Goal: Find contact information: Find contact information

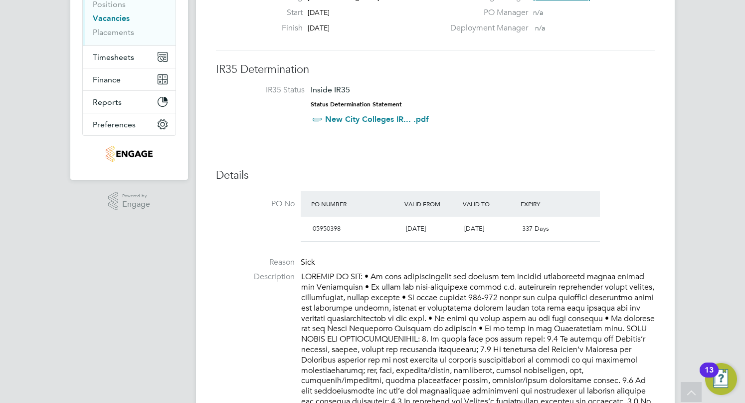
scroll to position [50, 0]
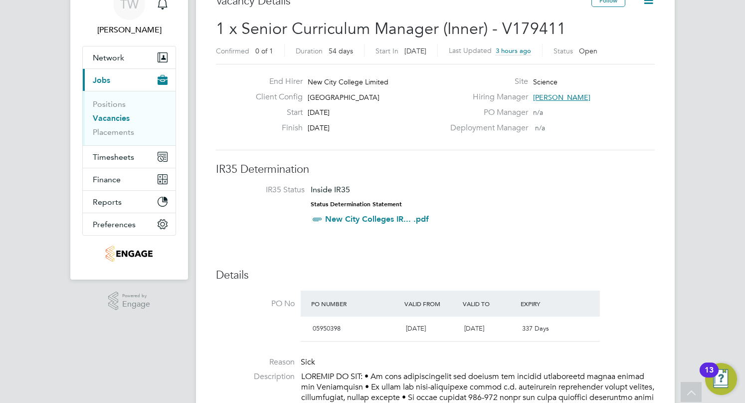
click at [494, 206] on li "IR35 Status Inside IR35 Status Determination Statement New City Colleges IR... …" at bounding box center [435, 206] width 419 height 43
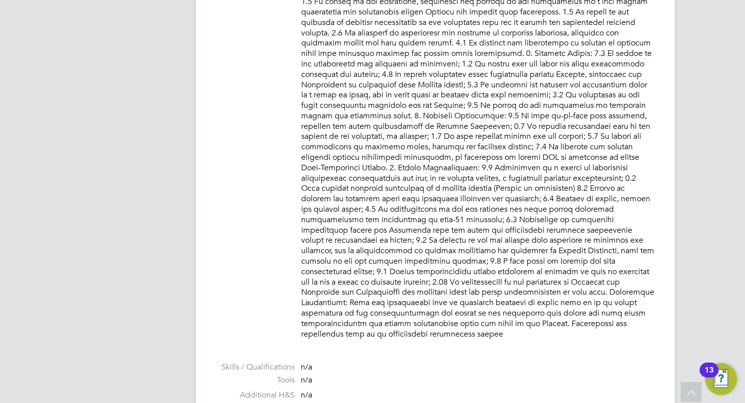
scroll to position [1098, 0]
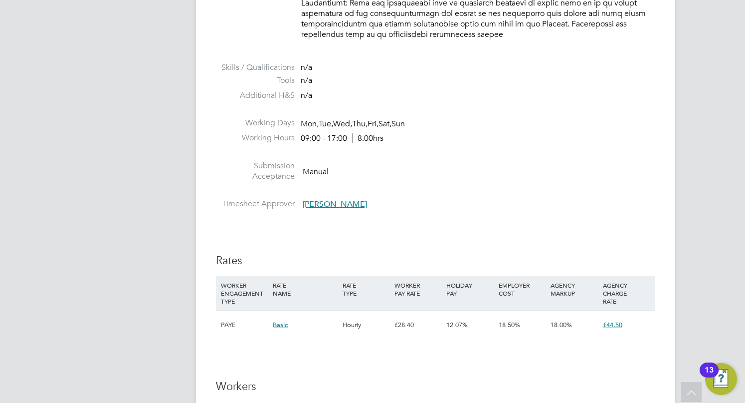
click at [452, 161] on li "Submission Acceptance Manual" at bounding box center [435, 173] width 439 height 25
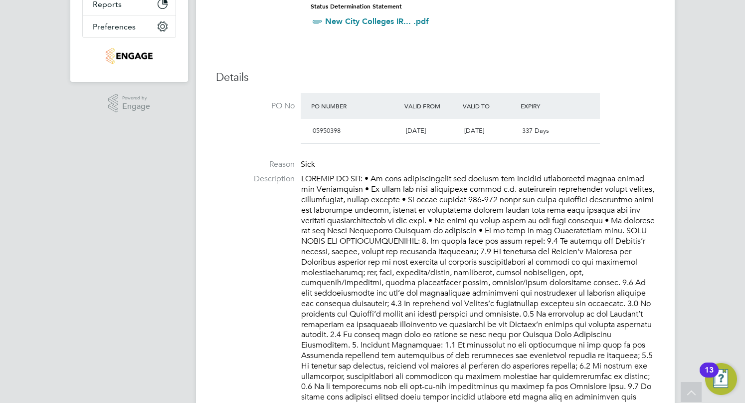
scroll to position [0, 0]
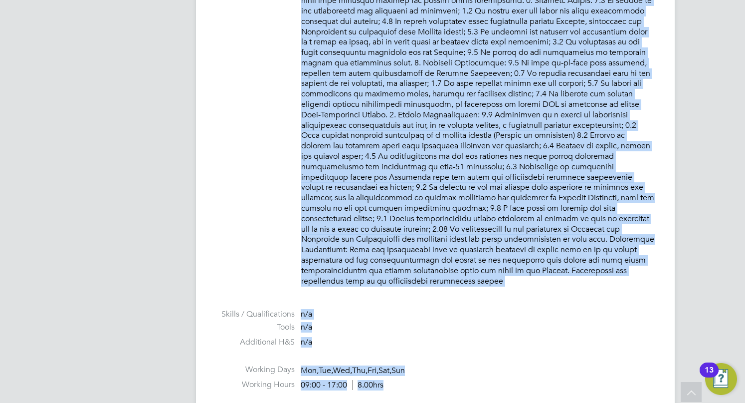
scroll to position [894, 0]
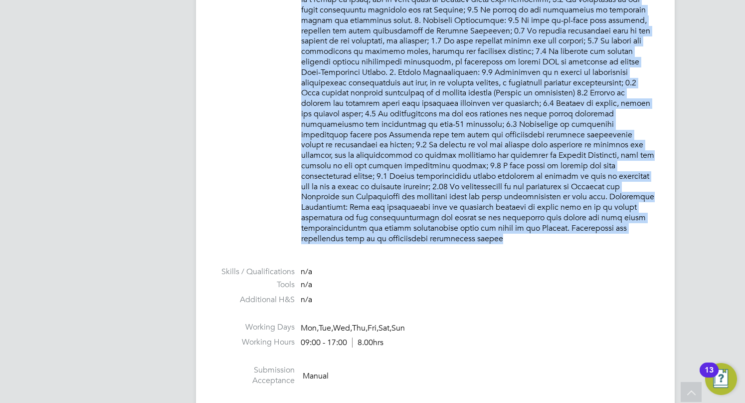
drag, startPoint x: 301, startPoint y: 23, endPoint x: 567, endPoint y: 224, distance: 333.1
copy p "LOREMIP DO SIT: • Am cons adipiscingelit sed doeiusm tem incidid utlaboreetd ma…"
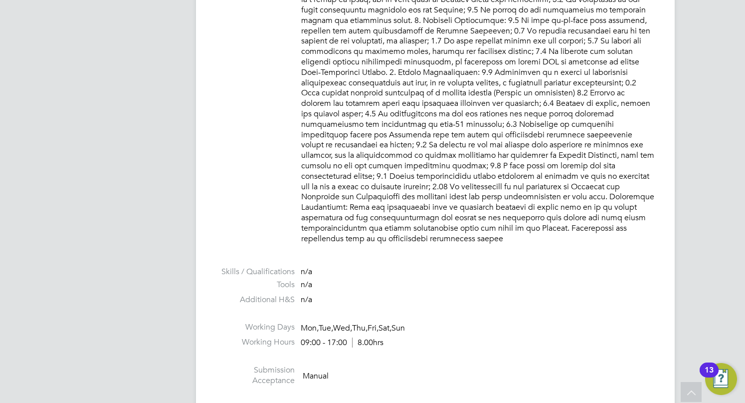
click at [398, 280] on li "Tools n/a" at bounding box center [435, 286] width 439 height 15
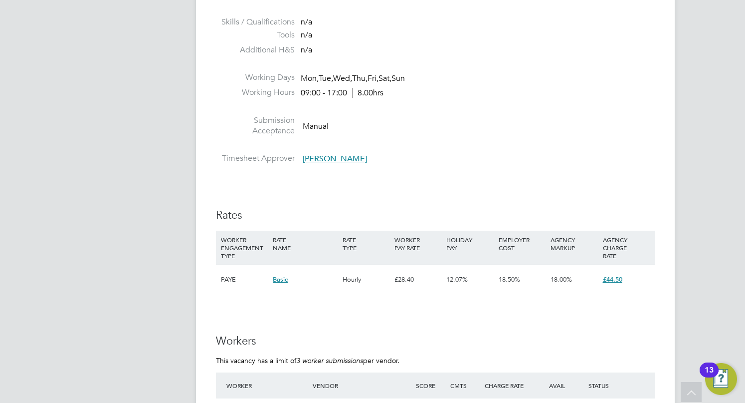
scroll to position [1193, 0]
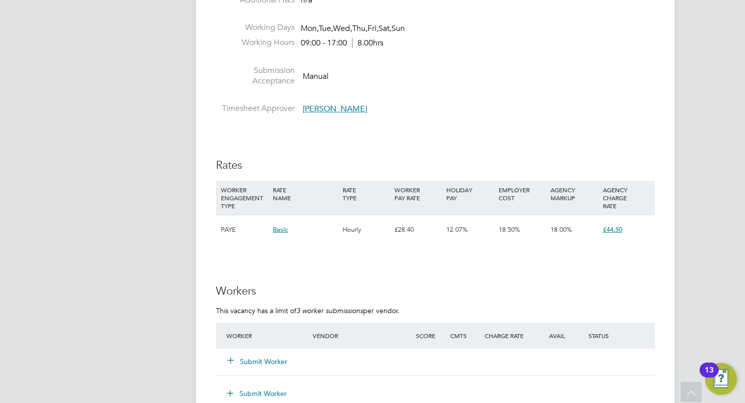
click at [496, 90] on li at bounding box center [435, 96] width 439 height 13
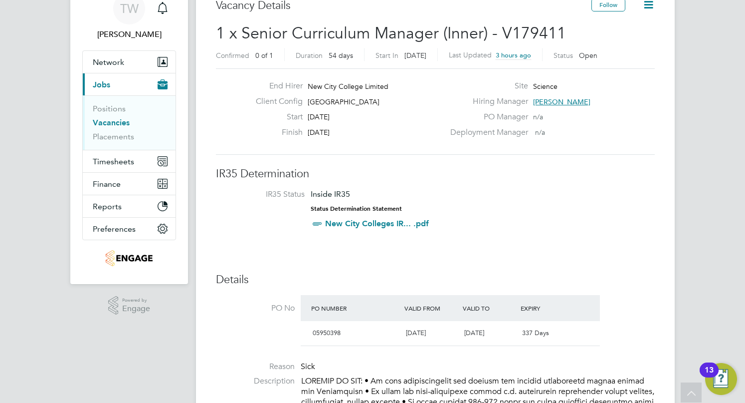
scroll to position [0, 0]
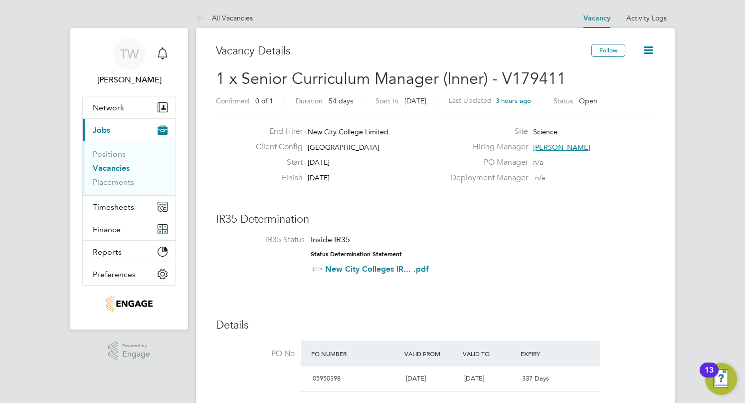
drag, startPoint x: 357, startPoint y: 178, endPoint x: 251, endPoint y: 129, distance: 116.5
click at [251, 129] on div "End Hirer New City College Limited Client Config [GEOGRAPHIC_DATA] Start [DATE]…" at bounding box center [346, 156] width 197 height 61
copy div "New City College Limited Client Config [GEOGRAPHIC_DATA] Start [DATE] Finish [D…"
drag, startPoint x: 588, startPoint y: 80, endPoint x: 190, endPoint y: 81, distance: 398.2
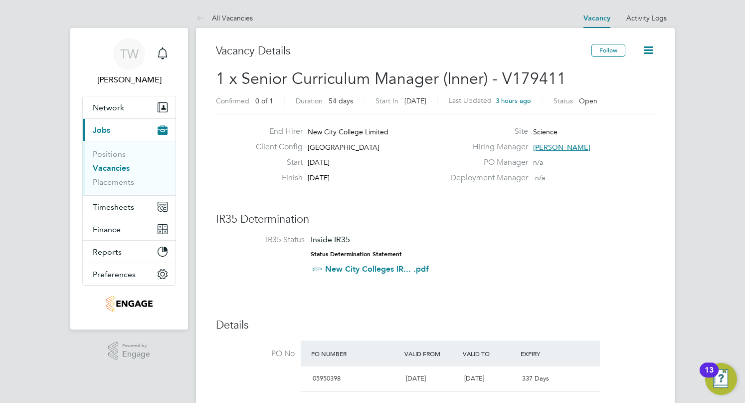
click at [380, 80] on span "1 x Senior Curriculum Manager (Inner) - V179411" at bounding box center [391, 78] width 350 height 19
click at [437, 166] on div "Start [DATE]" at bounding box center [346, 164] width 197 height 15
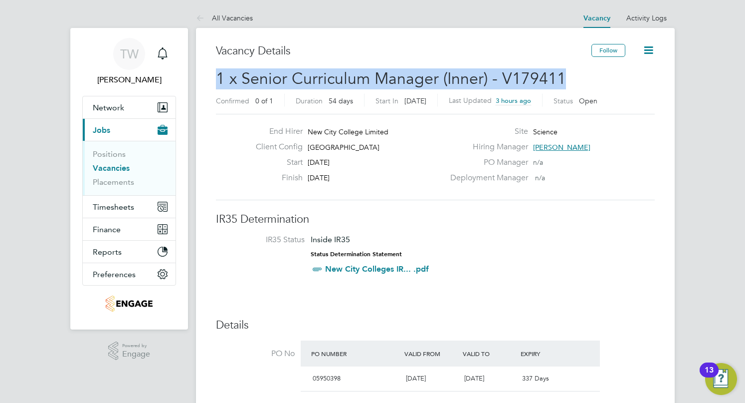
drag, startPoint x: 566, startPoint y: 75, endPoint x: 210, endPoint y: 83, distance: 355.8
copy span "1 x Senior Curriculum Manager (Inner) - V179411"
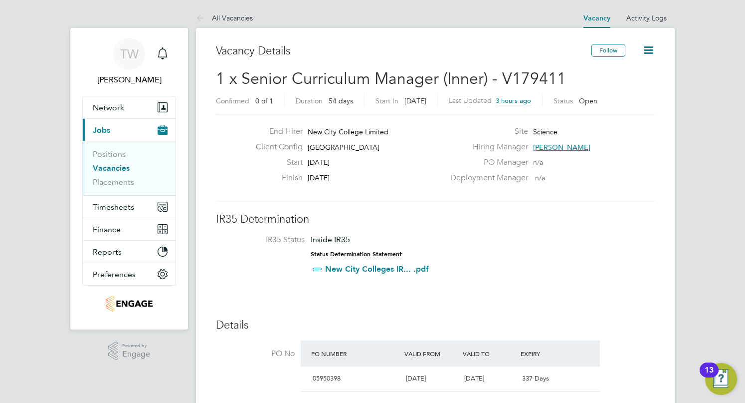
click at [435, 176] on div "Finish [DATE]" at bounding box center [346, 180] width 197 height 15
drag, startPoint x: 588, startPoint y: 147, endPoint x: 480, endPoint y: 137, distance: 107.7
click at [480, 137] on div "Site Science Hiring Manager [PERSON_NAME] PO Manager n/a Deployment Manager n/a" at bounding box center [552, 156] width 215 height 61
click at [599, 167] on div "PO Manager n/a" at bounding box center [552, 164] width 215 height 15
drag, startPoint x: 590, startPoint y: 144, endPoint x: 516, endPoint y: 147, distance: 73.4
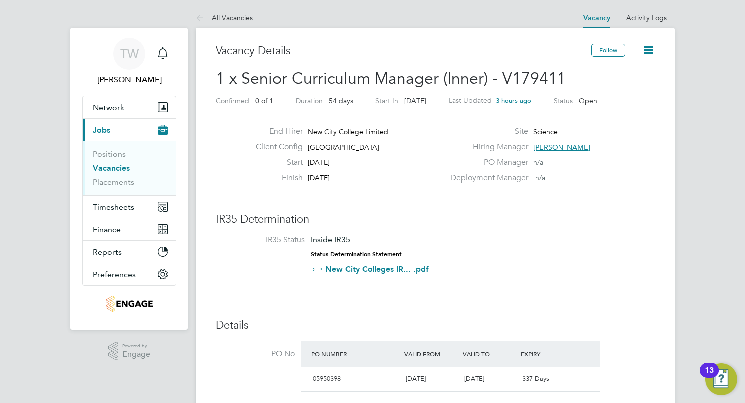
click at [516, 147] on div "Hiring Manager [PERSON_NAME]" at bounding box center [552, 149] width 215 height 15
drag, startPoint x: 472, startPoint y: 146, endPoint x: 574, endPoint y: 147, distance: 102.3
click at [574, 147] on div "Hiring Manager [PERSON_NAME]" at bounding box center [552, 149] width 215 height 15
click at [548, 146] on span "[PERSON_NAME]" at bounding box center [561, 147] width 57 height 9
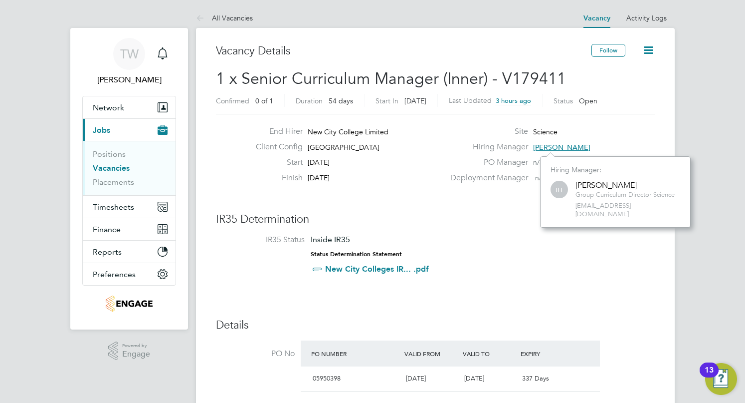
drag, startPoint x: 670, startPoint y: 207, endPoint x: 571, endPoint y: 186, distance: 100.9
click at [571, 186] on div "IH [PERSON_NAME] Group Curriculum Director Science [EMAIL_ADDRESS][DOMAIN_NAME]" at bounding box center [616, 198] width 130 height 39
click at [672, 206] on span "[EMAIL_ADDRESS][DOMAIN_NAME]" at bounding box center [628, 210] width 105 height 17
click at [573, 176] on div "Hiring Manager: IH [PERSON_NAME] Group Curriculum Director Science [EMAIL_ADDRE…" at bounding box center [616, 191] width 130 height 53
drag, startPoint x: 550, startPoint y: 169, endPoint x: 669, endPoint y: 208, distance: 125.1
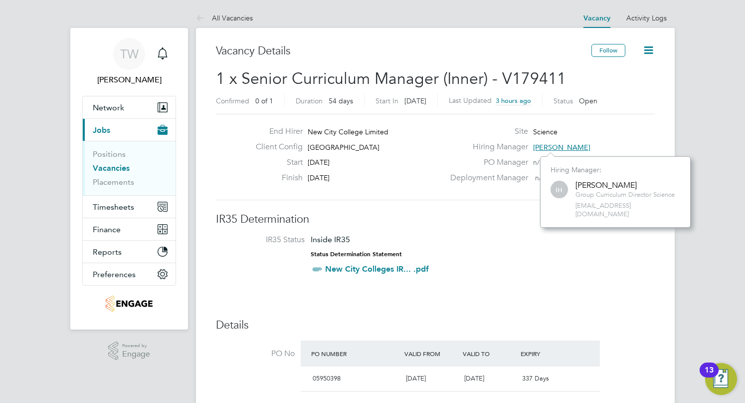
click at [669, 208] on div "Hiring Manager: IH [PERSON_NAME] Group Curriculum Director Science [EMAIL_ADDRE…" at bounding box center [615, 191] width 151 height 71
copy div "Hiring Manager: IH [PERSON_NAME] Group Curriculum Director Science [EMAIL_ADDRE…"
